Goal: Task Accomplishment & Management: Use online tool/utility

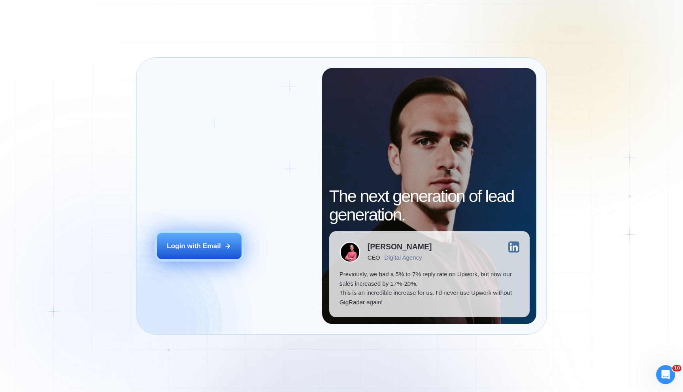
click at [196, 246] on div "Login with Email" at bounding box center [194, 245] width 54 height 9
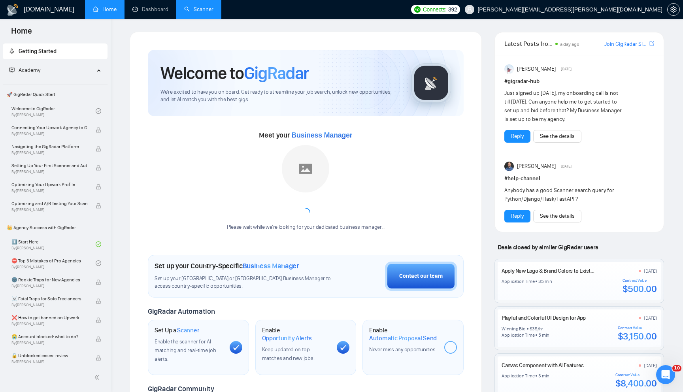
click at [196, 8] on link "Scanner" at bounding box center [198, 9] width 29 height 7
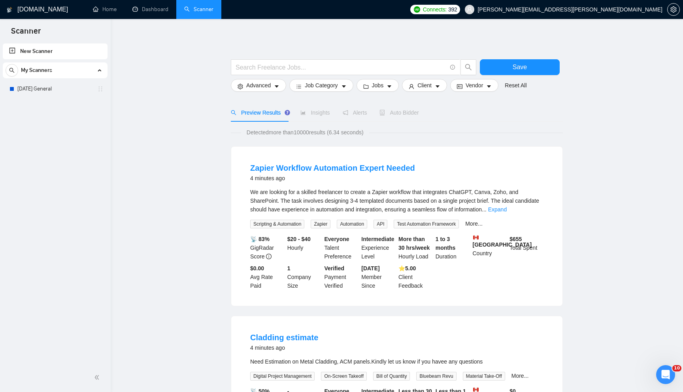
click at [50, 81] on div "My Scanners [DATE] General" at bounding box center [55, 79] width 105 height 34
click at [47, 88] on link "[DATE] General" at bounding box center [54, 89] width 75 height 16
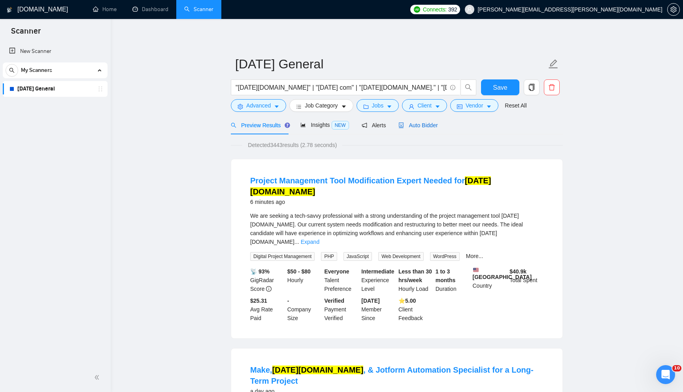
click at [420, 128] on div "Auto Bidder" at bounding box center [417, 125] width 39 height 9
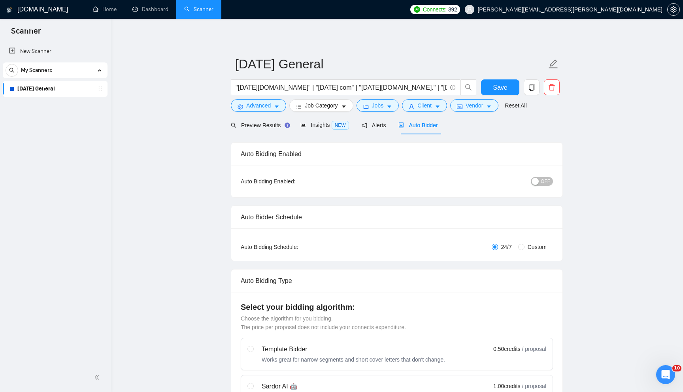
checkbox input "true"
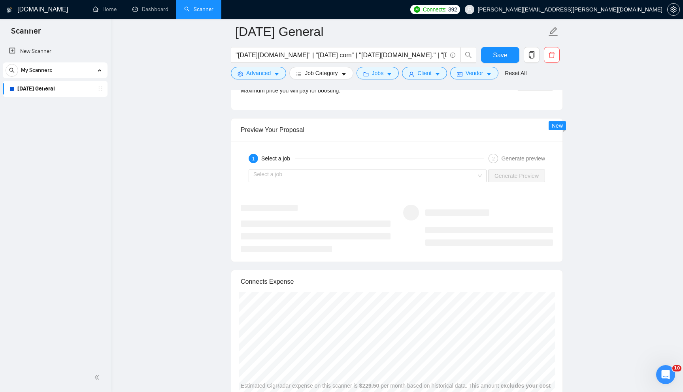
scroll to position [1497, 0]
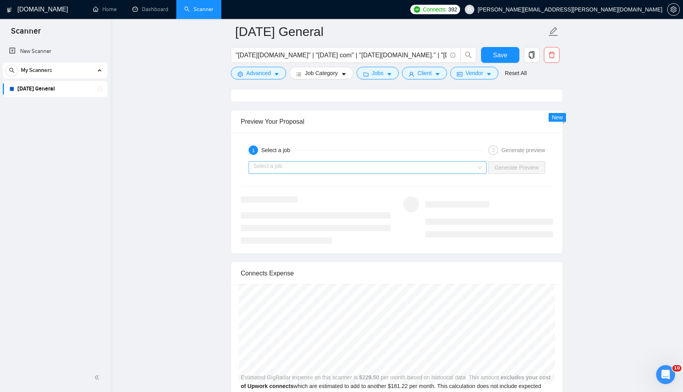
click at [472, 173] on input "search" at bounding box center [364, 168] width 223 height 12
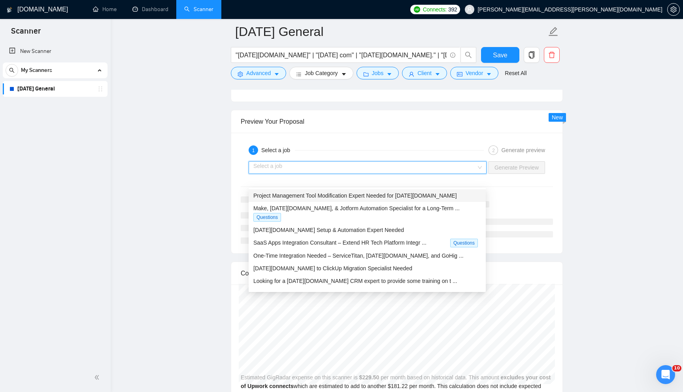
click at [423, 196] on span "Project Management Tool Modification Expert Needed for [DATE][DOMAIN_NAME]" at bounding box center [355, 195] width 204 height 6
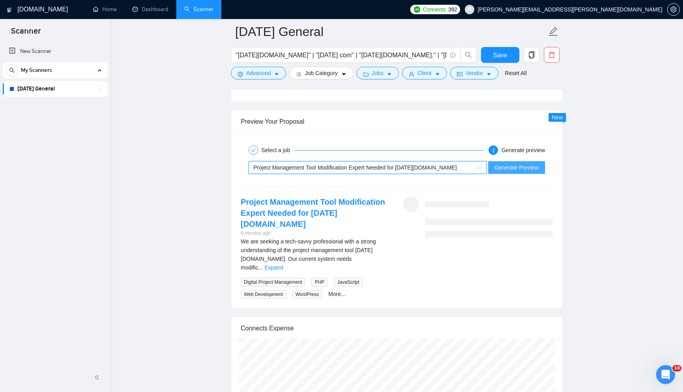
click at [520, 172] on span "Generate Preview" at bounding box center [516, 167] width 44 height 9
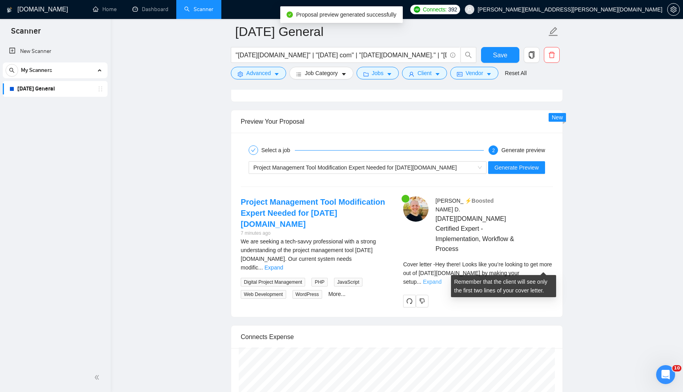
click at [441, 279] on link "Expand" at bounding box center [432, 282] width 19 height 6
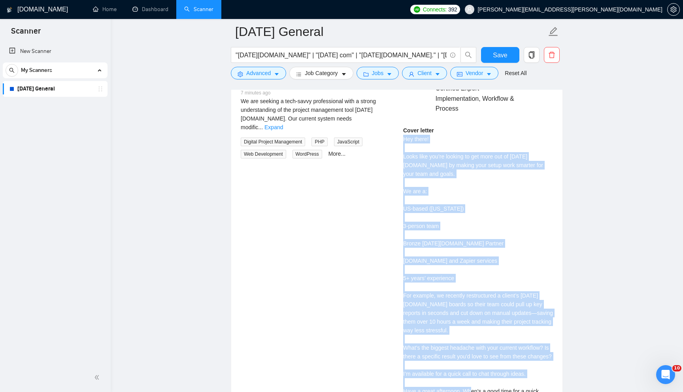
scroll to position [1695, 0]
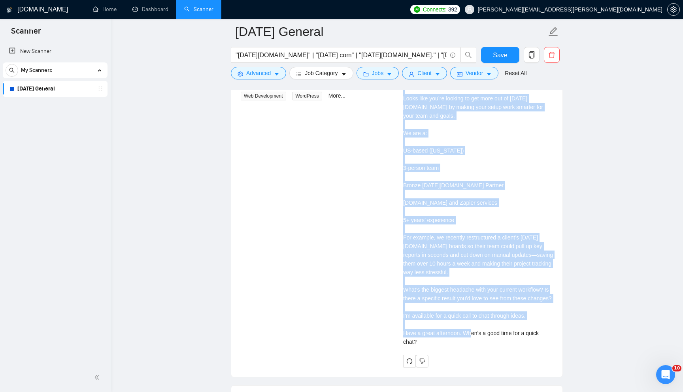
drag, startPoint x: 403, startPoint y: 242, endPoint x: 443, endPoint y: 346, distance: 111.5
click at [443, 346] on div "Cover letter Hey there! Looks like you’re looking to get more out of [DATE][DOM…" at bounding box center [478, 207] width 150 height 278
copy div "Hey there! Looks like you’re looking to get more out of [DATE][DOMAIN_NAME] by …"
click at [96, 6] on link "Home" at bounding box center [105, 9] width 24 height 7
